Goal: Task Accomplishment & Management: Manage account settings

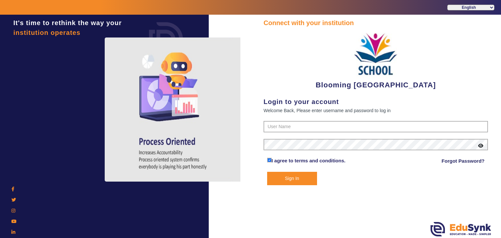
click at [304, 132] on form "I agree to terms and conditions. Forgot Password? Sign In" at bounding box center [376, 153] width 225 height 64
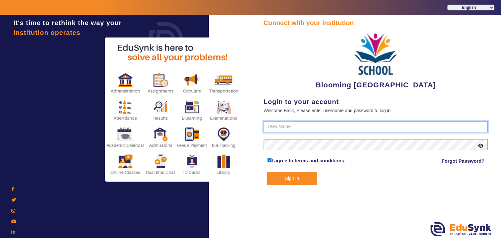
click at [311, 127] on input "text" at bounding box center [376, 127] width 225 height 12
type input "4141419999"
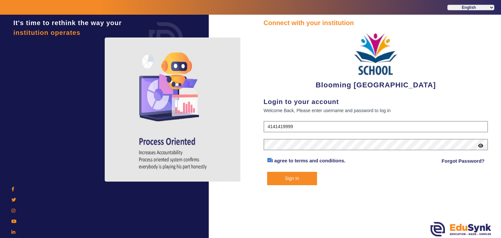
click at [290, 177] on button "Sign In" at bounding box center [292, 178] width 50 height 13
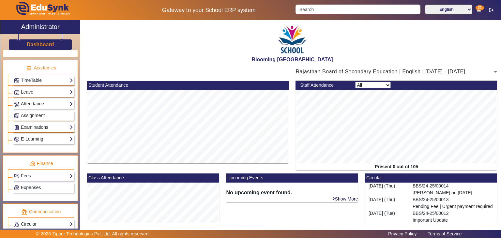
scroll to position [230, 0]
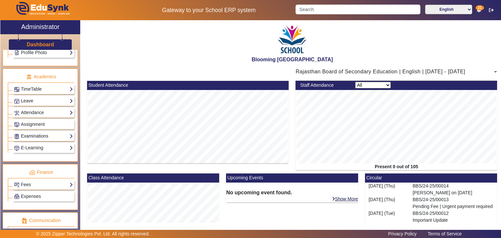
click at [49, 133] on link "Examinations" at bounding box center [43, 136] width 59 height 8
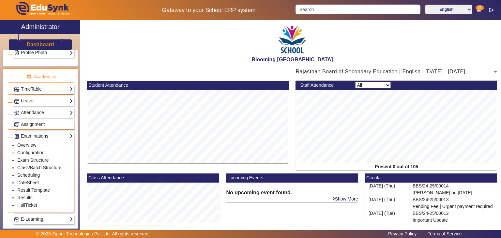
click at [34, 150] on link "Configuration" at bounding box center [30, 152] width 27 height 5
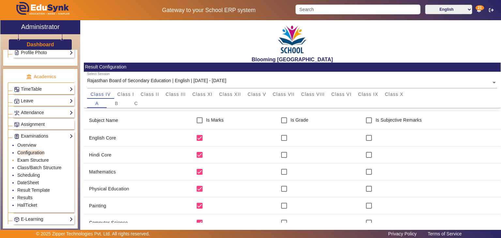
click at [24, 158] on link "Exam Structure" at bounding box center [32, 160] width 31 height 5
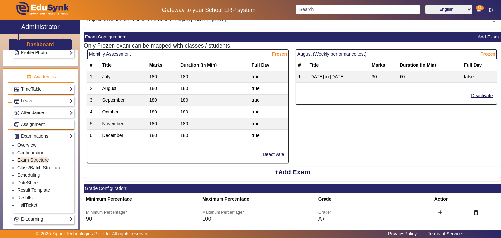
scroll to position [54, 0]
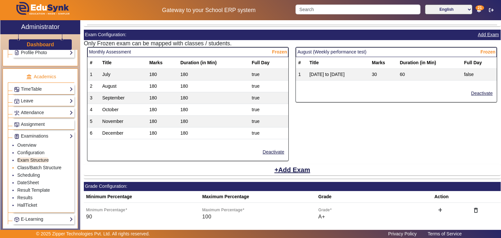
click at [29, 165] on link "Class/Batch Structure" at bounding box center [39, 167] width 44 height 5
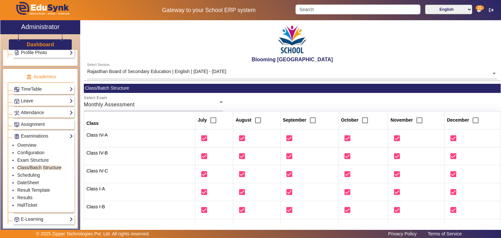
click at [153, 112] on th "Class" at bounding box center [139, 120] width 111 height 18
drag, startPoint x: 145, startPoint y: 105, endPoint x: 149, endPoint y: 106, distance: 4.4
click at [148, 105] on div "Monthly Assessment" at bounding box center [152, 105] width 136 height 8
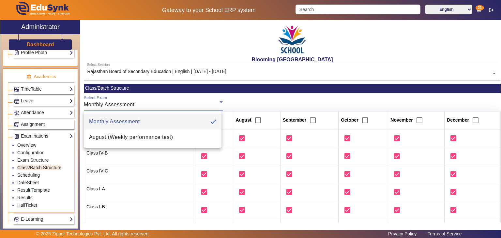
click at [164, 120] on mat-option "Monthly Assessment" at bounding box center [153, 122] width 138 height 16
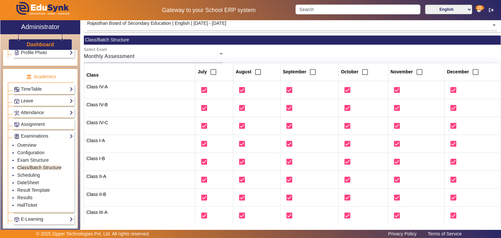
scroll to position [48, 0]
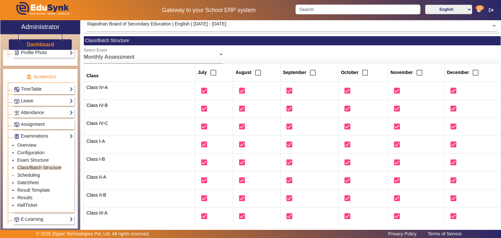
click at [28, 173] on link "Scheduling" at bounding box center [28, 175] width 23 height 5
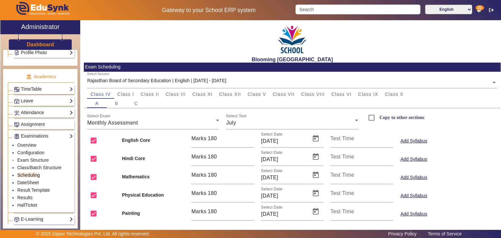
scroll to position [225, 0]
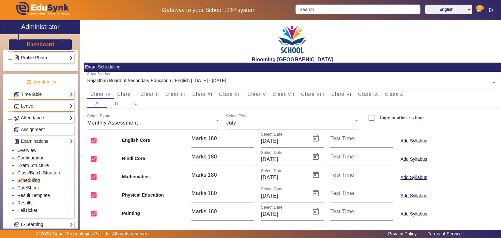
click at [35, 94] on link "TimeTable" at bounding box center [43, 95] width 59 height 8
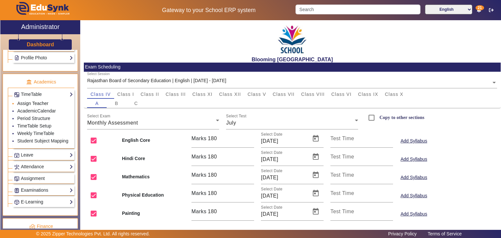
click at [34, 101] on link "Assign Teacher" at bounding box center [32, 103] width 31 height 5
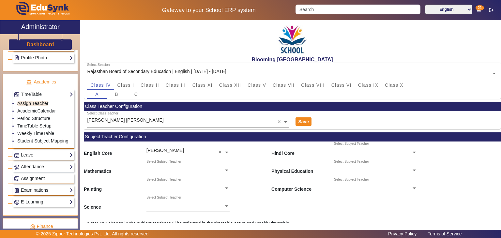
scroll to position [18, 0]
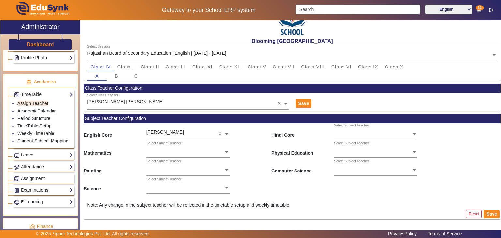
click at [192, 152] on input "text" at bounding box center [189, 152] width 84 height 7
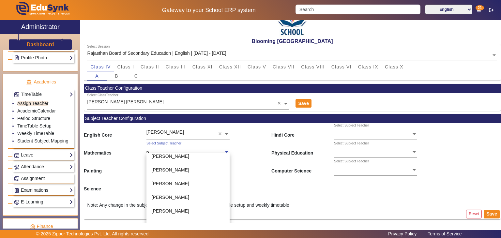
scroll to position [40, 0]
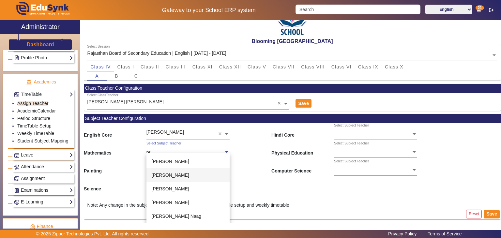
type input "pra"
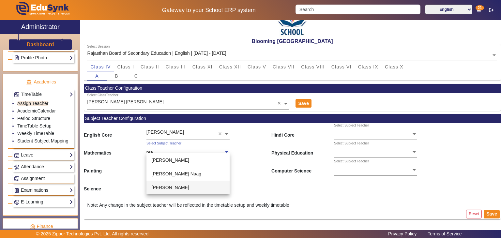
click at [184, 187] on div "[PERSON_NAME]" at bounding box center [189, 188] width 84 height 14
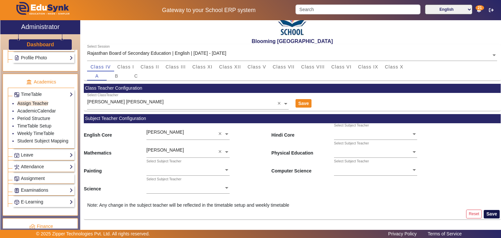
click at [487, 212] on button "Save" at bounding box center [492, 214] width 16 height 8
click at [128, 68] on span "Class I" at bounding box center [125, 67] width 17 height 5
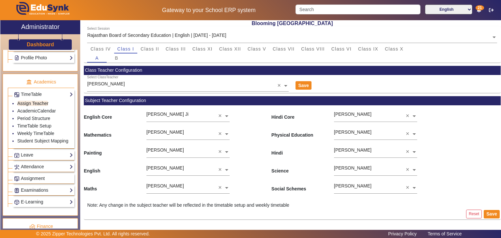
scroll to position [217, 0]
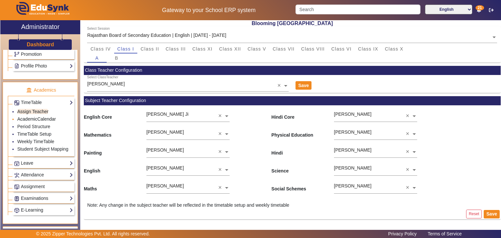
click at [29, 117] on link "AcademicCalendar" at bounding box center [36, 119] width 39 height 5
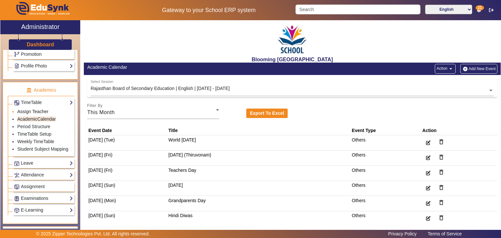
click at [36, 109] on link "Assign Teacher" at bounding box center [32, 111] width 31 height 5
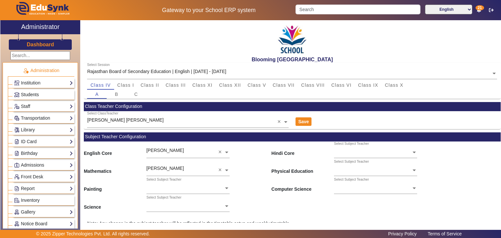
click at [39, 95] on link "Students" at bounding box center [43, 95] width 59 height 8
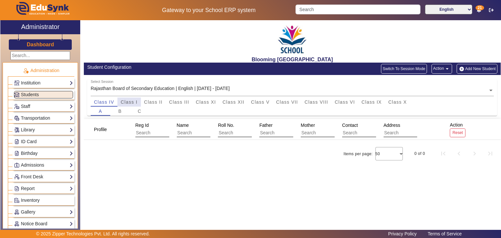
click at [132, 102] on span "Class I" at bounding box center [129, 102] width 17 height 5
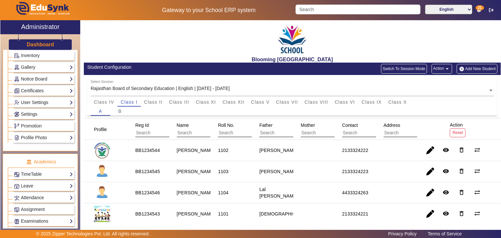
scroll to position [191, 0]
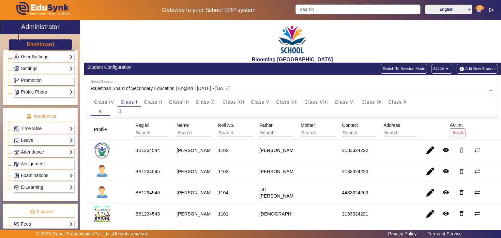
click at [40, 174] on link "Examinations" at bounding box center [43, 176] width 59 height 8
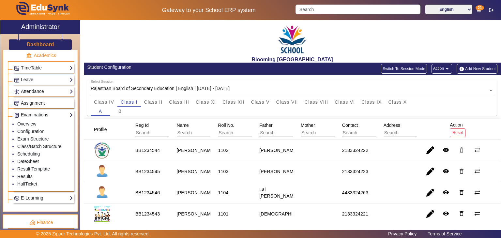
scroll to position [252, 0]
click at [32, 136] on link "Exam Structure" at bounding box center [32, 138] width 31 height 5
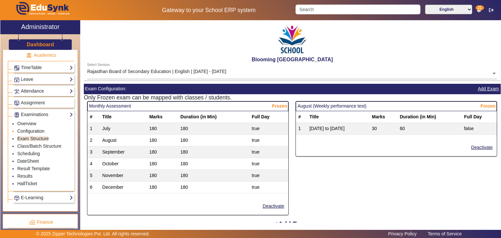
click at [29, 129] on link "Configuration" at bounding box center [30, 131] width 27 height 5
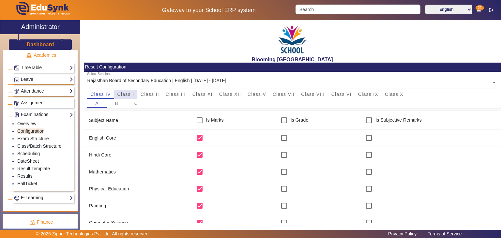
click at [125, 95] on span "Class I" at bounding box center [125, 94] width 17 height 5
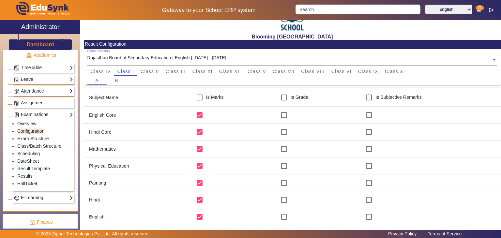
scroll to position [23, 0]
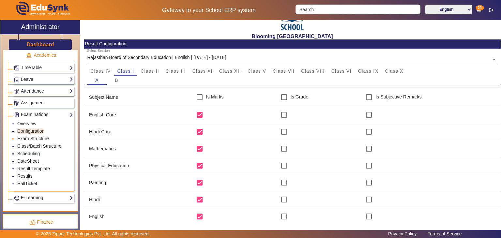
click at [25, 136] on link "Exam Structure" at bounding box center [32, 138] width 31 height 5
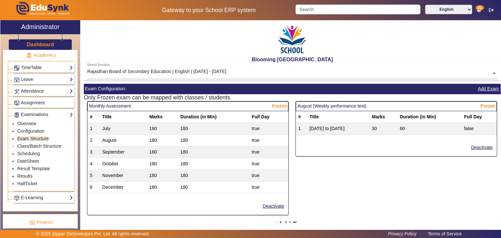
click at [30, 144] on link "Class/Batch Structure" at bounding box center [39, 146] width 44 height 5
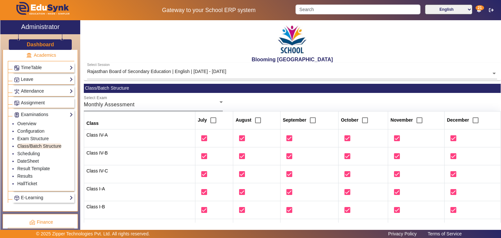
click at [118, 104] on span "Monthly Assessment" at bounding box center [109, 105] width 51 height 6
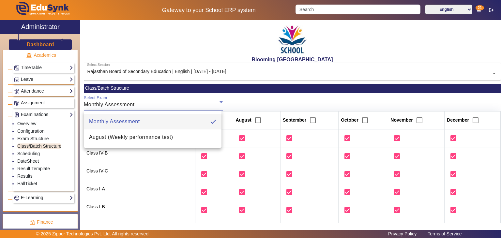
click at [160, 103] on div at bounding box center [250, 119] width 501 height 238
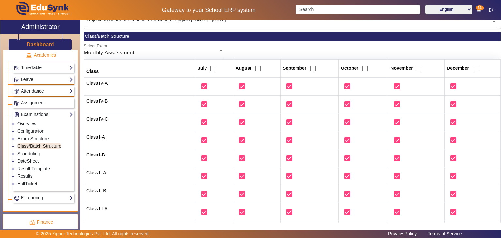
scroll to position [70, 0]
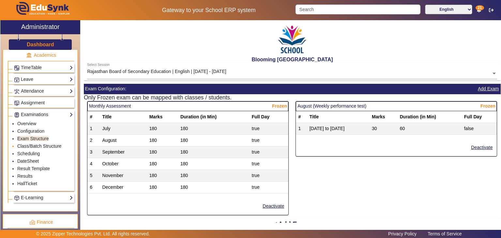
click at [48, 144] on link "Class/Batch Structure" at bounding box center [39, 146] width 44 height 5
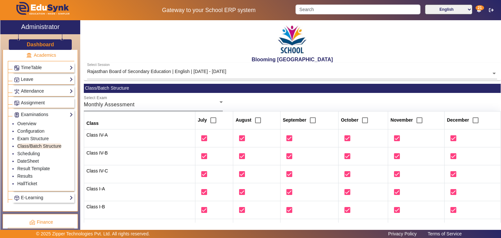
click at [128, 100] on div "Select Exam Monthly Assessment" at bounding box center [153, 102] width 139 height 18
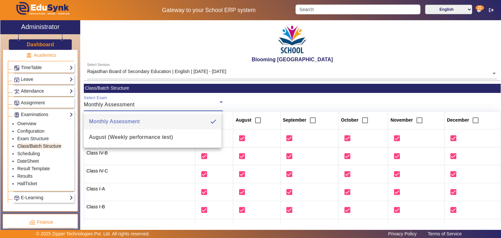
click at [180, 104] on div at bounding box center [250, 119] width 501 height 238
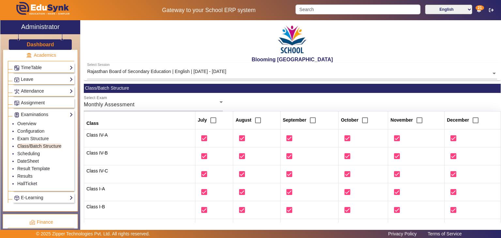
click at [143, 73] on input "text" at bounding box center [292, 73] width 410 height 7
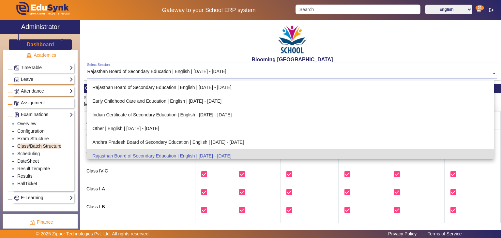
scroll to position [69, 0]
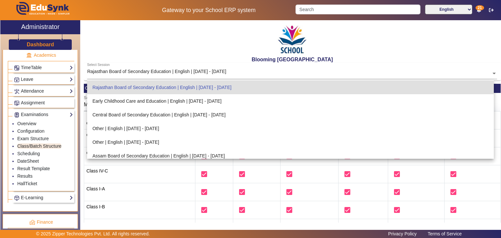
click at [137, 47] on div "Blooming [GEOGRAPHIC_DATA]" at bounding box center [292, 41] width 417 height 42
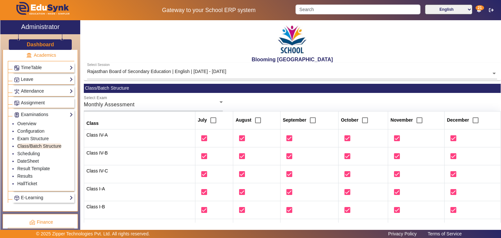
click at [122, 72] on input "text" at bounding box center [292, 73] width 410 height 7
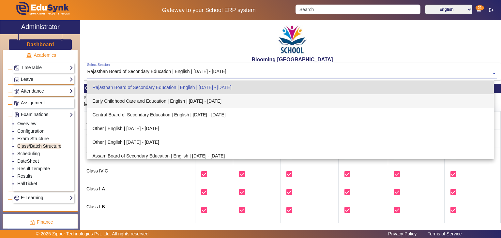
click at [113, 98] on div "Early Childhood Care and Education | English | [DATE] - [DATE]" at bounding box center [290, 101] width 407 height 14
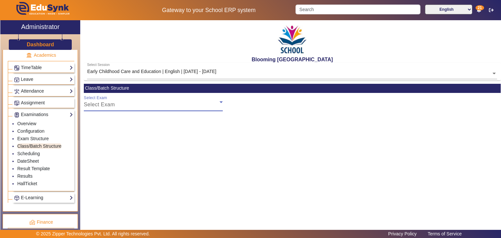
click at [137, 102] on div "Select Exam" at bounding box center [152, 105] width 136 height 8
click at [131, 178] on div "Blooming Buds Secondary School Select Session Early Childhood Care and Educatio…" at bounding box center [290, 123] width 421 height 206
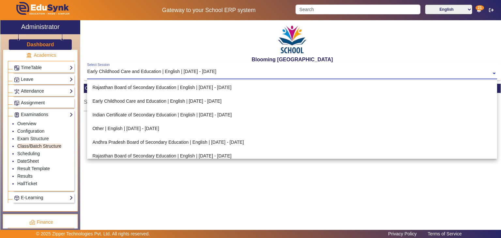
click at [121, 70] on div "Early Childhood Care and Education | English | [DATE] - [DATE]" at bounding box center [151, 71] width 129 height 7
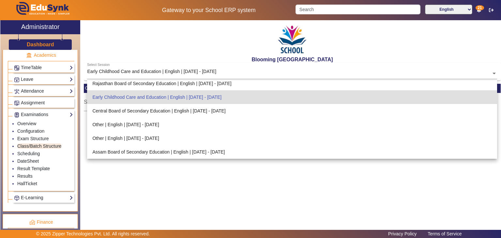
click at [118, 80] on ng-select "Select Session Early Childhood Care and Education | English | [DATE] - [DATE] ×" at bounding box center [292, 72] width 410 height 18
click at [117, 83] on div "Rajasthan Board of Secondary Education | English | [DATE] - [DATE]" at bounding box center [292, 84] width 410 height 14
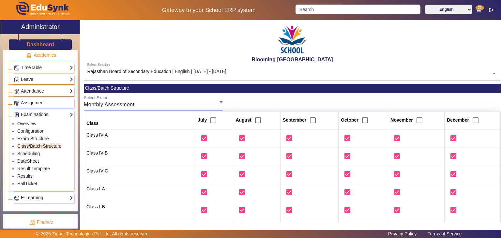
click at [98, 105] on span "Monthly Assessment" at bounding box center [109, 105] width 51 height 6
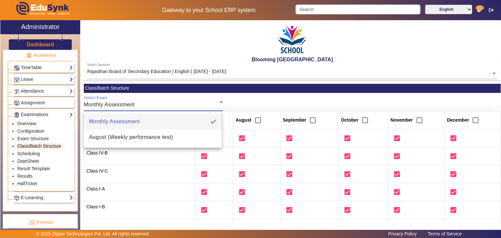
click at [141, 108] on div at bounding box center [250, 119] width 501 height 238
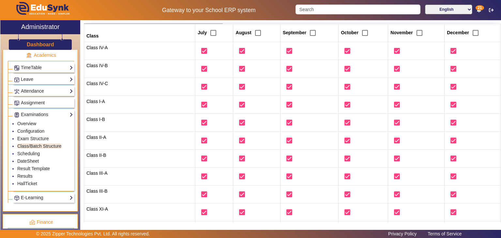
scroll to position [0, 0]
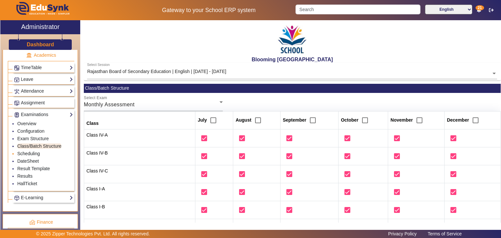
click at [27, 151] on link "Scheduling" at bounding box center [28, 153] width 23 height 5
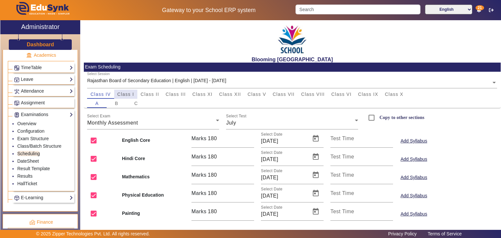
click at [129, 93] on span "Class I" at bounding box center [125, 94] width 17 height 5
click at [23, 159] on link "DateSheet" at bounding box center [28, 161] width 22 height 5
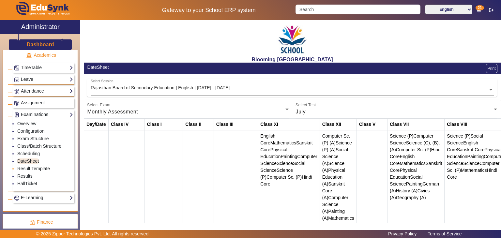
click at [28, 168] on link "Result Template" at bounding box center [33, 168] width 33 height 5
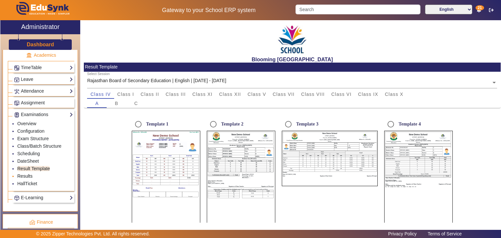
radio input "true"
click at [21, 174] on link "Results" at bounding box center [24, 176] width 15 height 5
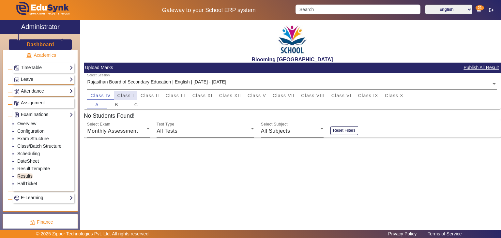
click at [132, 96] on span "Class I" at bounding box center [125, 95] width 17 height 5
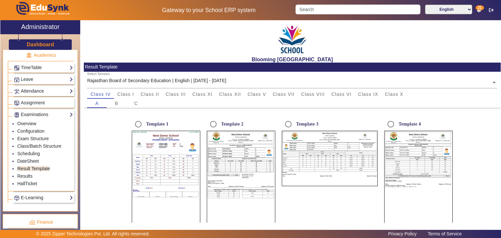
radio input "true"
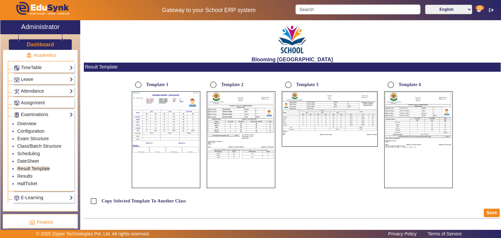
radio input "true"
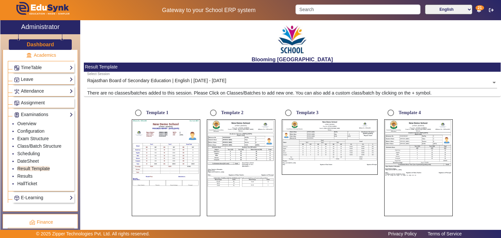
radio input "true"
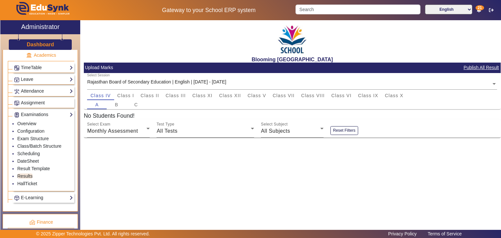
click at [238, 171] on div "Blooming Buds Secondary School Upload Marks Publish All Result Select Session R…" at bounding box center [290, 123] width 421 height 206
click at [194, 133] on div "All Tests" at bounding box center [204, 131] width 94 height 8
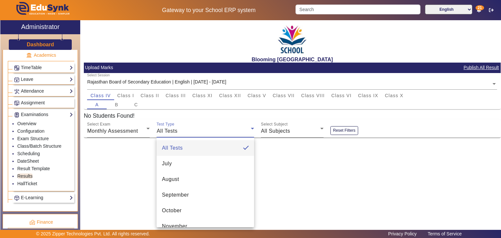
click at [312, 125] on div at bounding box center [250, 119] width 501 height 238
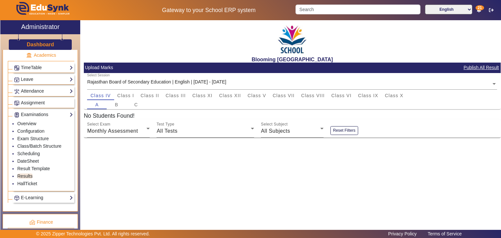
click at [316, 154] on div "Blooming Buds Secondary School Upload Marks Publish All Result Select Session R…" at bounding box center [290, 123] width 421 height 206
click at [117, 132] on span "Monthly Assessment" at bounding box center [112, 131] width 51 height 6
click at [237, 168] on div at bounding box center [250, 119] width 501 height 238
click at [158, 96] on span "Class II" at bounding box center [150, 95] width 19 height 5
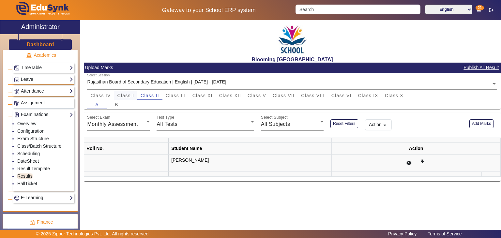
click at [123, 91] on span "Class I" at bounding box center [125, 95] width 17 height 9
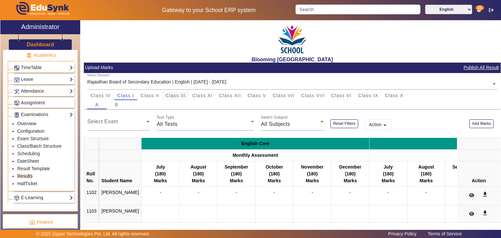
click at [184, 94] on span "Class III" at bounding box center [176, 95] width 20 height 5
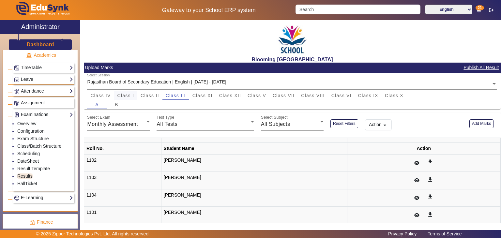
click at [137, 93] on div "Class IV Class I Class II Class III Class XI Class XII Class V Class VII Class …" at bounding box center [292, 95] width 410 height 9
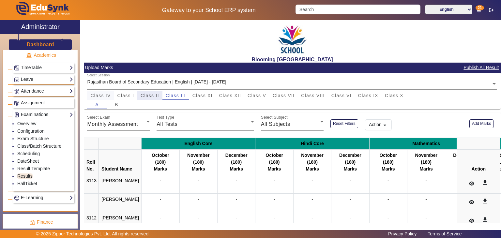
click at [125, 93] on span "Class I" at bounding box center [125, 95] width 17 height 5
click at [98, 99] on span "Class IV" at bounding box center [100, 95] width 20 height 9
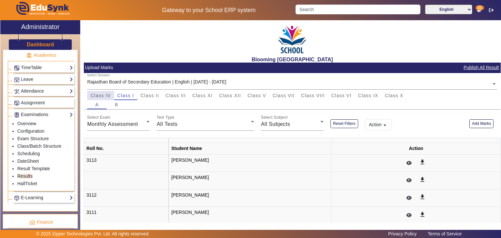
click at [106, 96] on span "Class IV" at bounding box center [100, 95] width 20 height 5
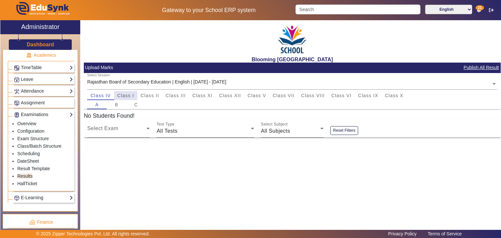
click at [128, 96] on span "Class I" at bounding box center [125, 95] width 17 height 5
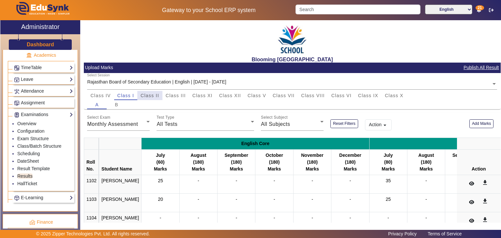
click at [145, 94] on span "Class II" at bounding box center [150, 95] width 19 height 5
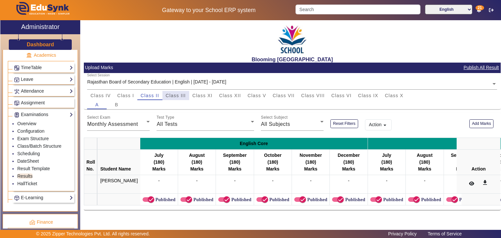
click at [184, 98] on span "Class III" at bounding box center [176, 95] width 20 height 9
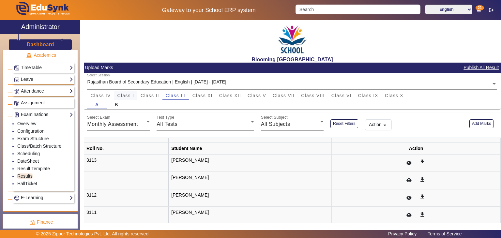
click at [123, 95] on span "Class I" at bounding box center [125, 95] width 17 height 5
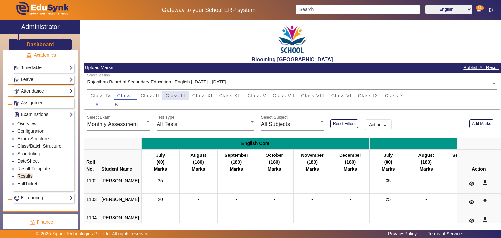
click at [179, 96] on span "Class III" at bounding box center [176, 95] width 20 height 5
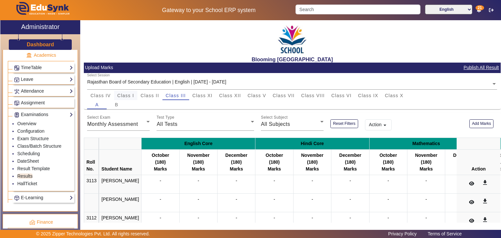
click at [124, 91] on span "Class I" at bounding box center [125, 95] width 17 height 9
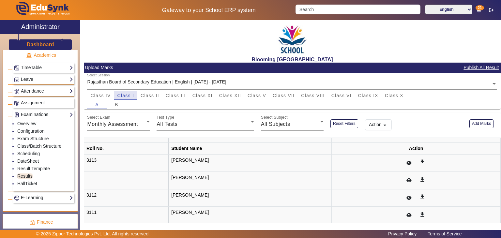
click at [125, 94] on span "Class I" at bounding box center [125, 95] width 17 height 5
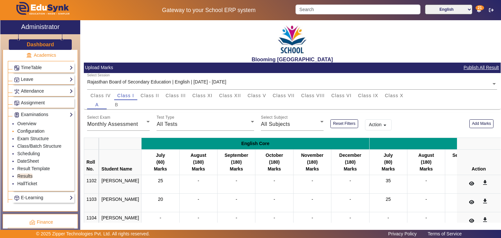
click at [29, 129] on link "Configuration" at bounding box center [30, 131] width 27 height 5
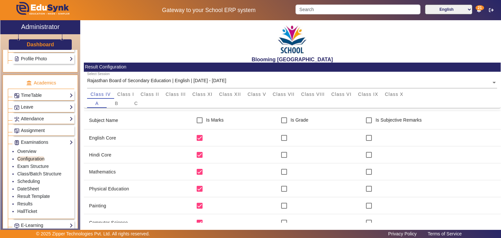
scroll to position [222, 0]
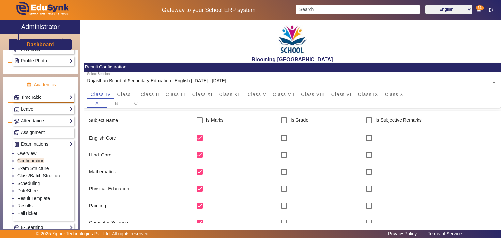
click at [43, 95] on link "TimeTable" at bounding box center [43, 98] width 59 height 8
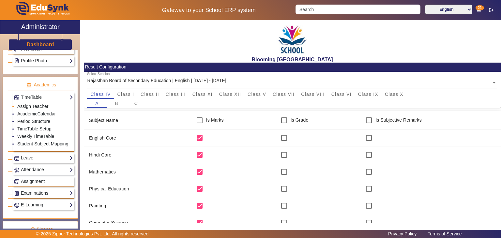
click at [33, 105] on link "Assign Teacher" at bounding box center [32, 106] width 31 height 5
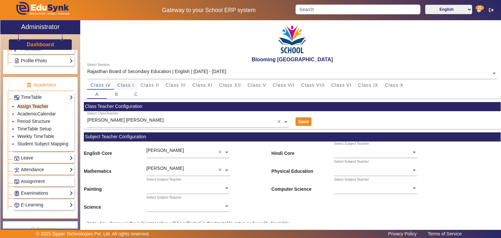
click at [130, 81] on span "Class I" at bounding box center [125, 85] width 17 height 9
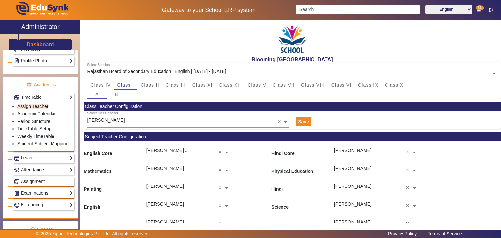
scroll to position [36, 0]
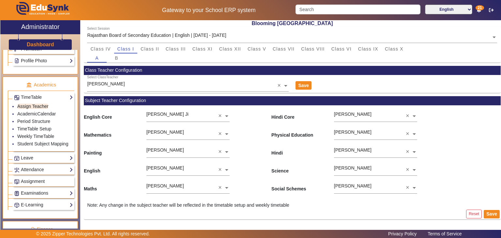
click at [362, 185] on input "text" at bounding box center [376, 188] width 84 height 7
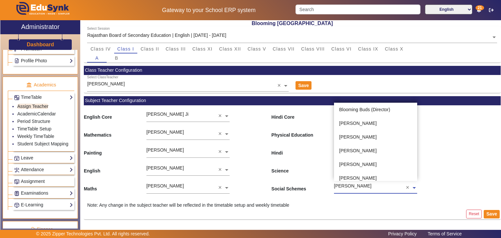
scroll to position [123, 0]
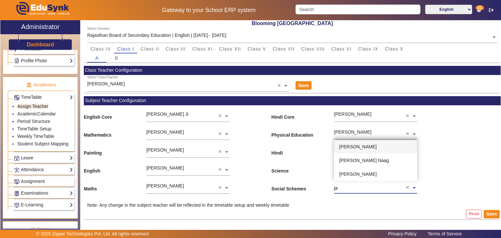
type input "pra"
click at [362, 174] on span "[PERSON_NAME]" at bounding box center [358, 174] width 38 height 5
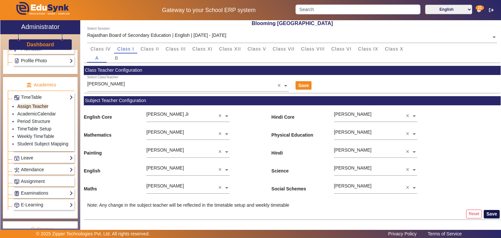
click at [486, 214] on button "Save" at bounding box center [492, 214] width 16 height 8
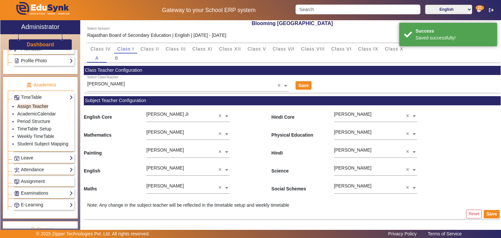
click at [456, 148] on div "Painting [PERSON_NAME] × Hindi [PERSON_NAME] ×" at bounding box center [292, 150] width 417 height 18
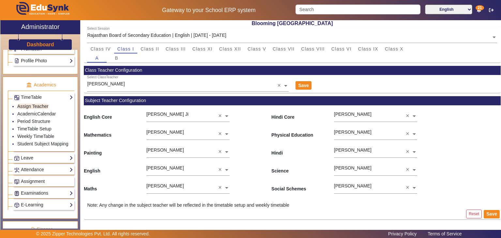
click at [445, 166] on div "[DEMOGRAPHIC_DATA] [PERSON_NAME] × Science [PERSON_NAME] ×" at bounding box center [292, 168] width 417 height 18
